Goal: Information Seeking & Learning: Learn about a topic

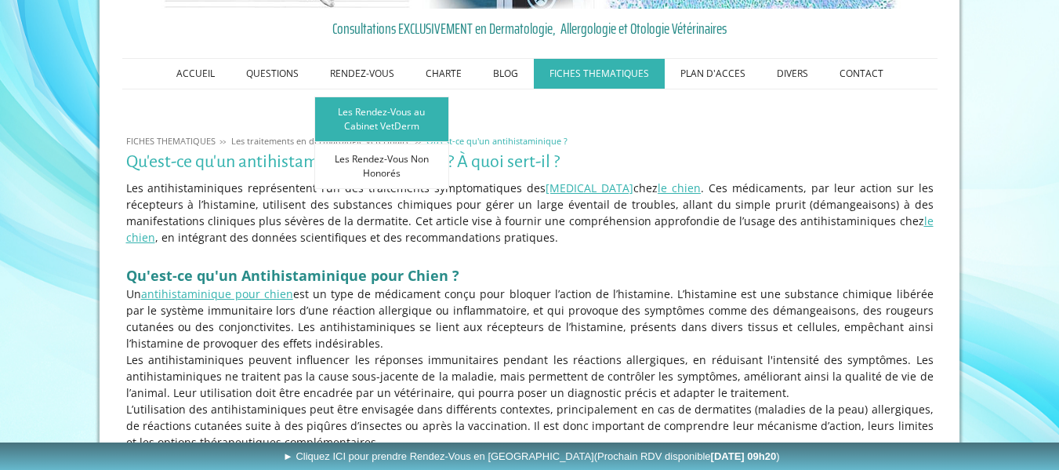
scroll to position [235, 0]
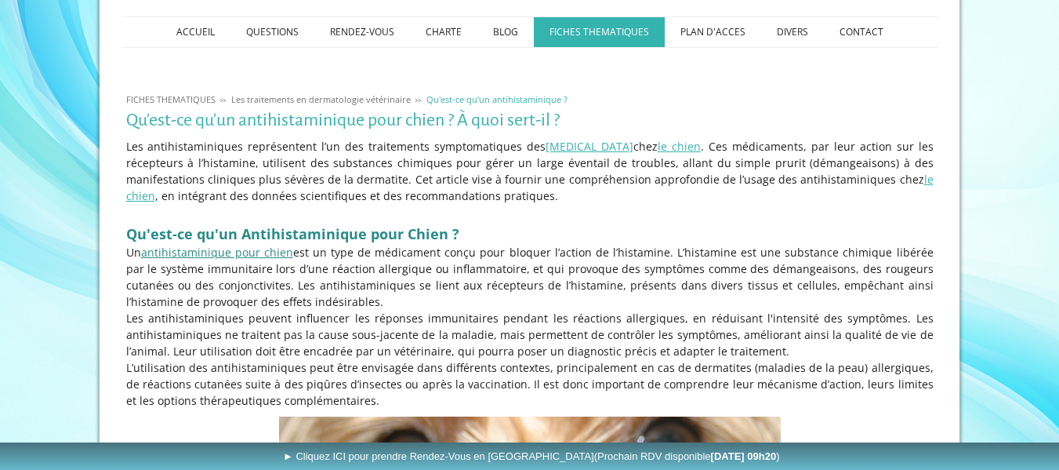
click at [180, 255] on link "antihistaminique pour chien" at bounding box center [217, 252] width 152 height 15
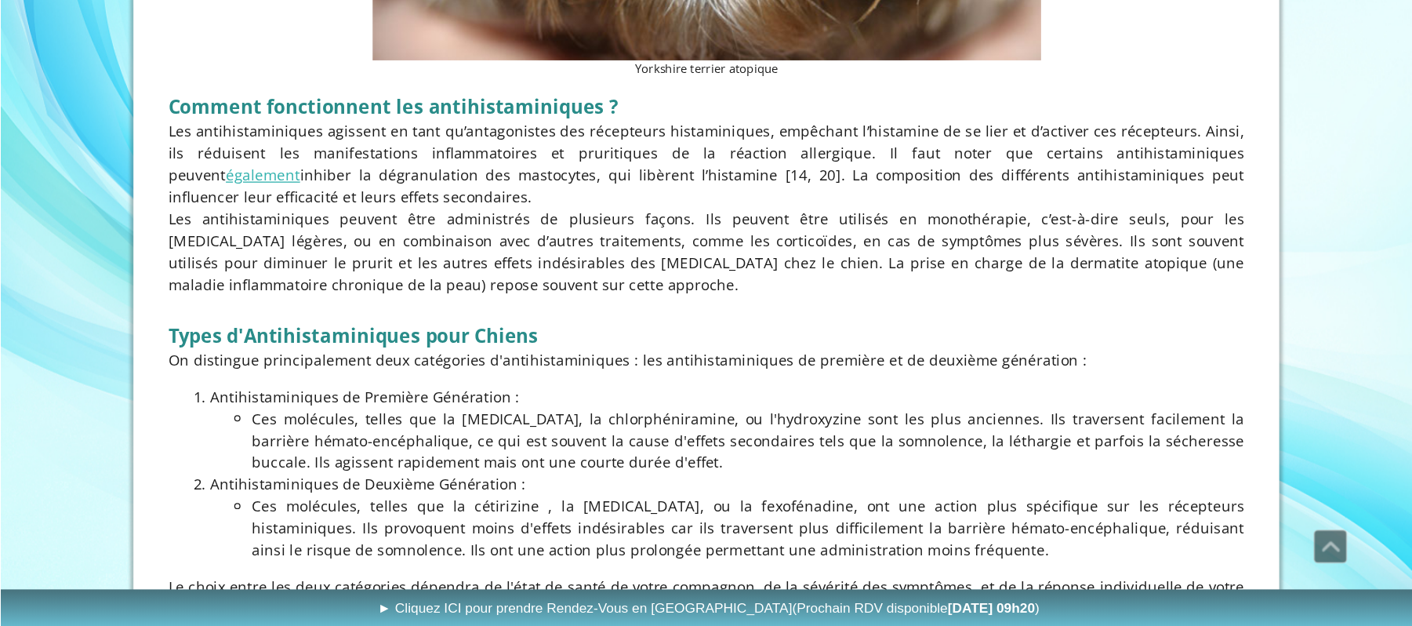
scroll to position [1019, 0]
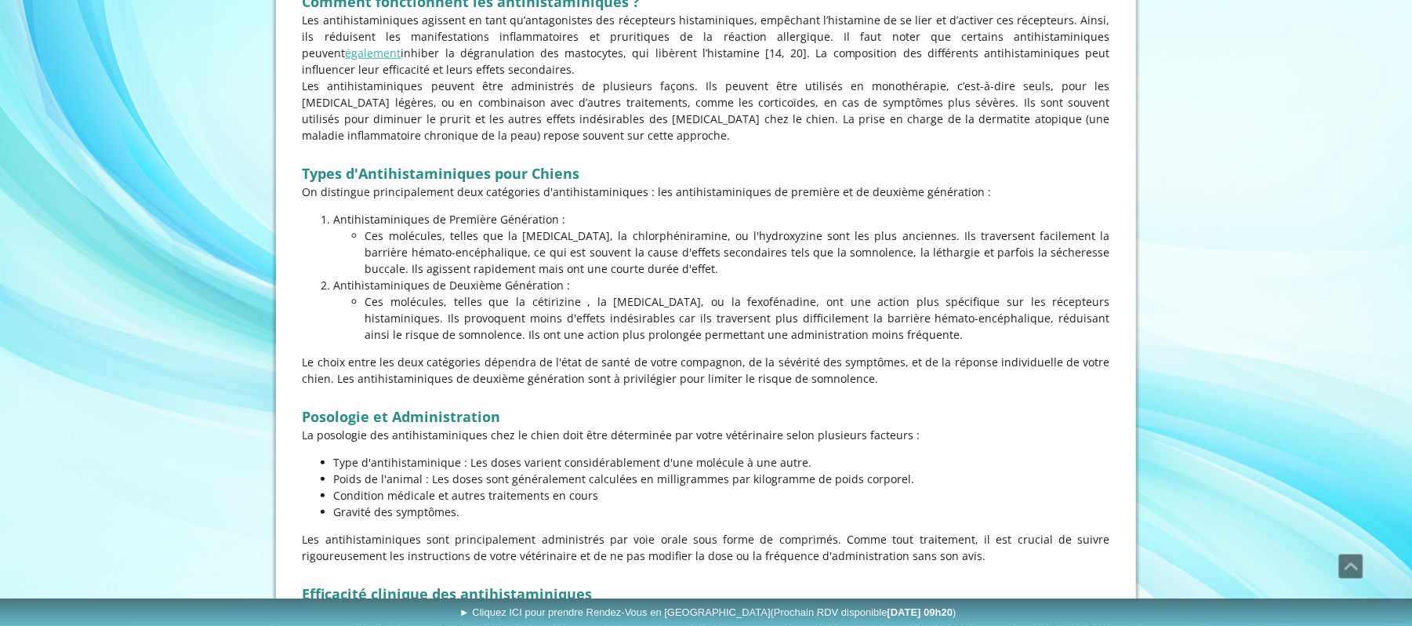
click at [772, 329] on p "Ces molécules, telles que la cétirizine , la loratadine, ou la fexofénadine, on…" at bounding box center [737, 317] width 745 height 49
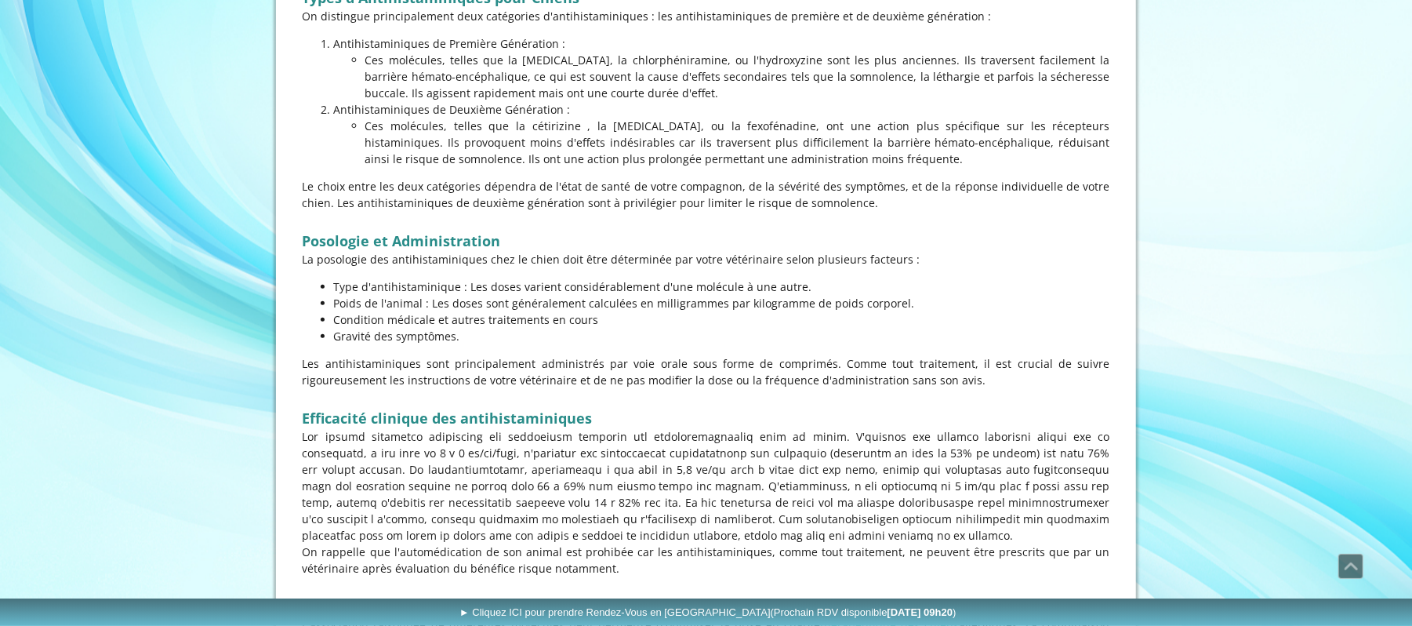
scroll to position [1228, 0]
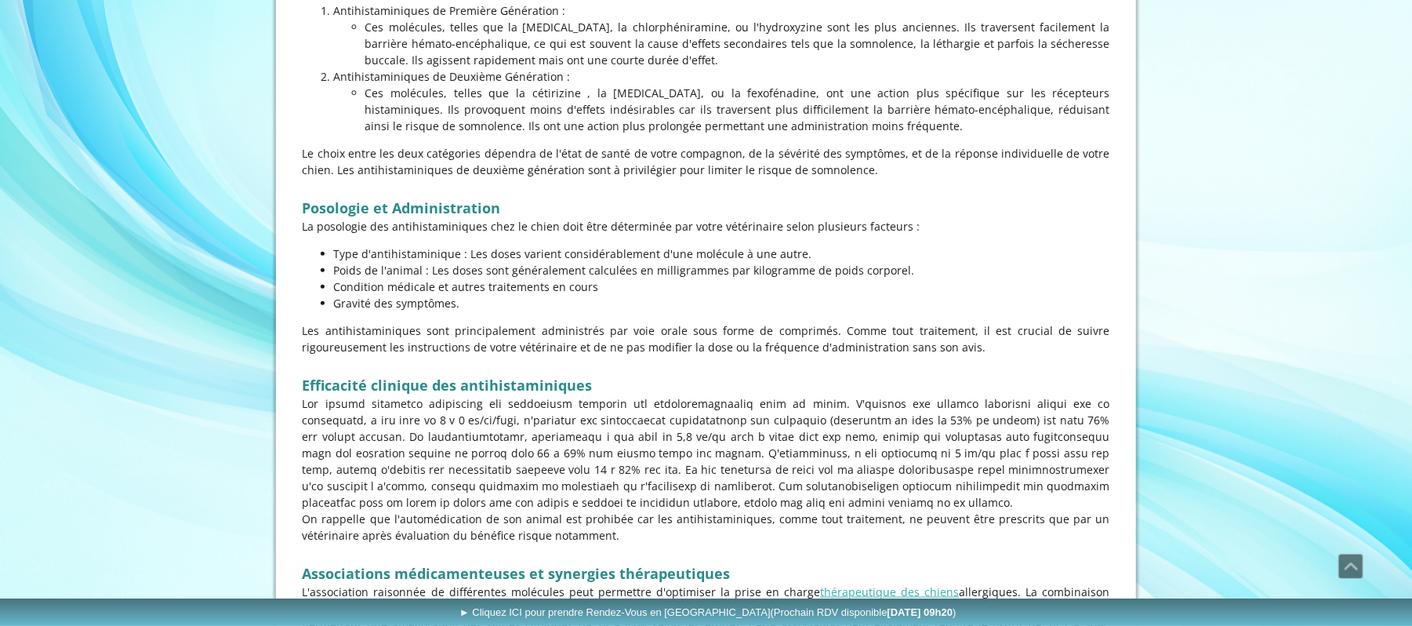
click at [766, 348] on p "Les antihistaminiques sont principalement administrés par voie orale sous forme…" at bounding box center [706, 338] width 807 height 33
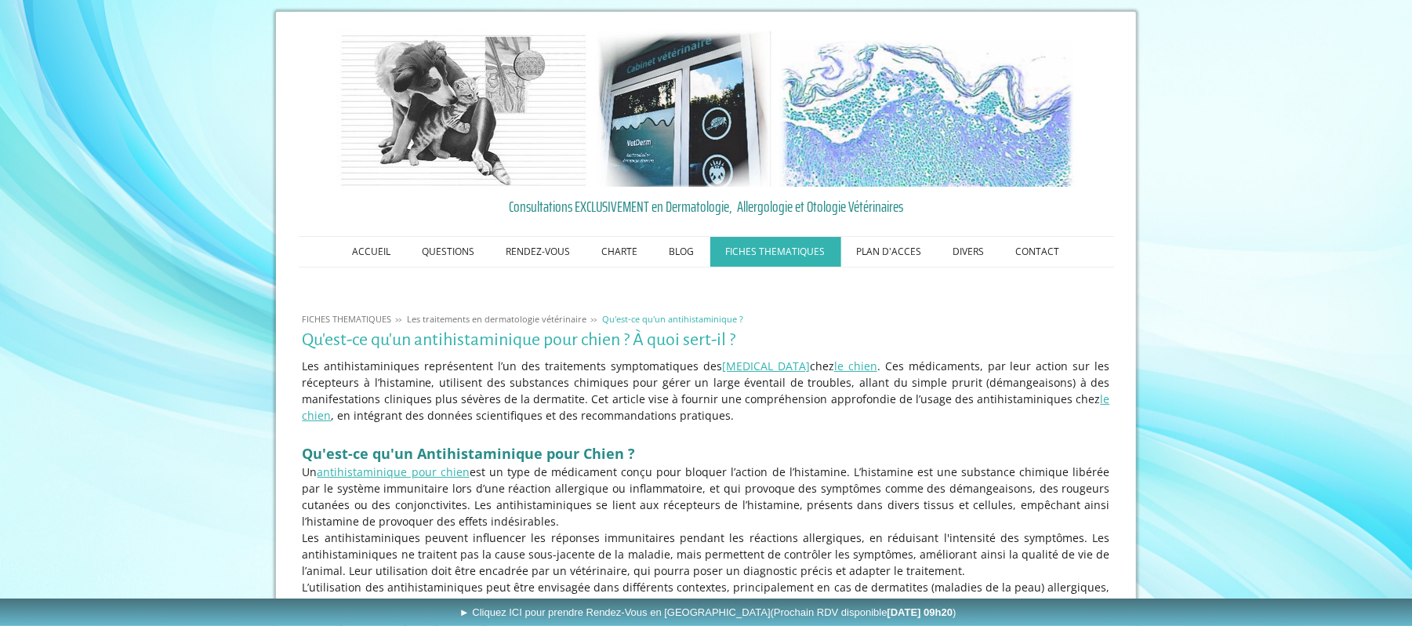
scroll to position [0, 0]
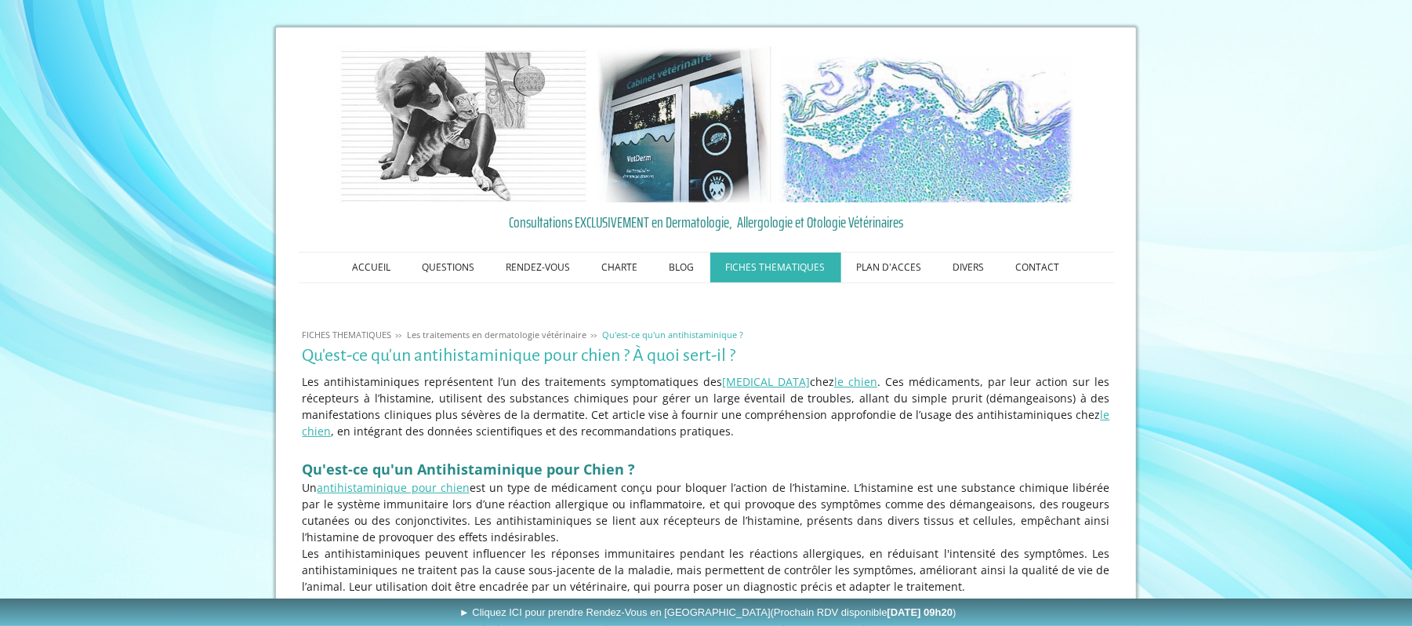
click at [756, 374] on p "Les antihistaminiques représentent l’un des traitements symptomatiques des alle…" at bounding box center [706, 406] width 807 height 66
click at [823, 324] on ol "FICHES THEMATIQUES Les traitements en dermatologie vétérinaire Qu'est-ce qu'un …" at bounding box center [706, 332] width 815 height 20
drag, startPoint x: 823, startPoint y: 324, endPoint x: 787, endPoint y: 324, distance: 36.1
click at [781, 323] on ol "FICHES THEMATIQUES Les traitements en dermatologie vétérinaire Qu'est-ce qu'un …" at bounding box center [706, 332] width 815 height 20
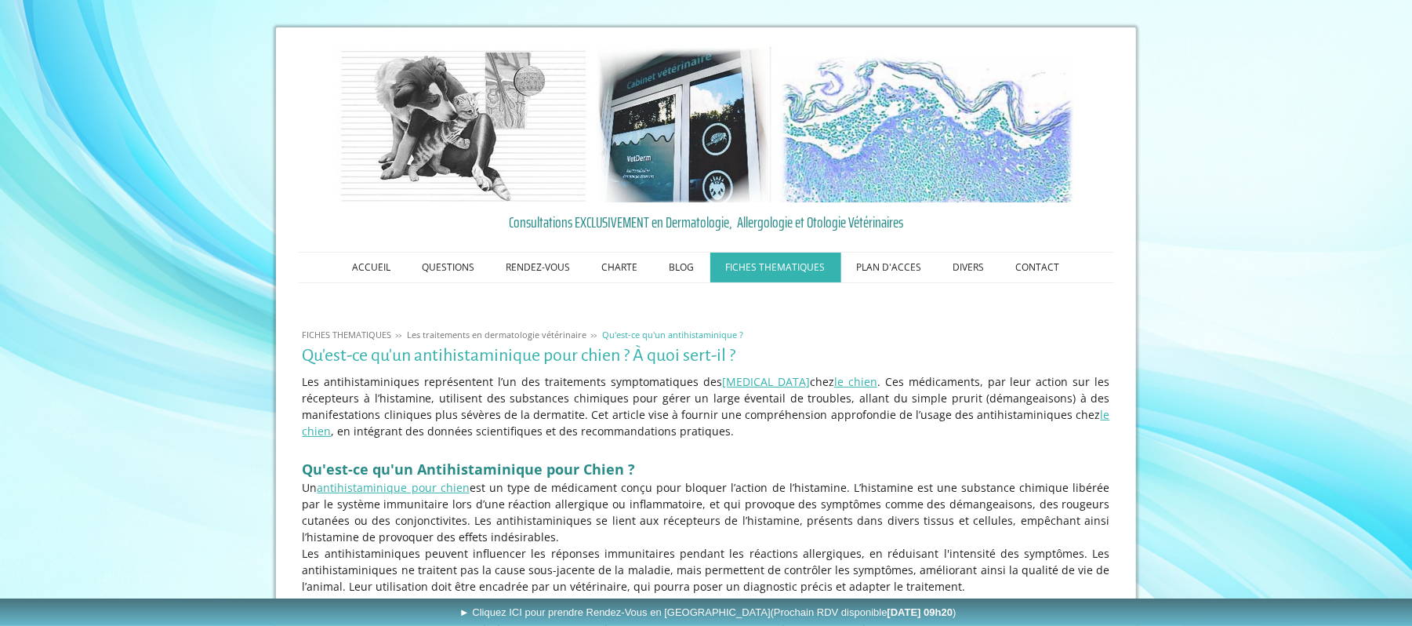
click at [781, 323] on ol "FICHES THEMATIQUES Les traitements en dermatologie vétérinaire Qu'est-ce qu'un …" at bounding box center [706, 332] width 815 height 20
